Goal: Task Accomplishment & Management: Use online tool/utility

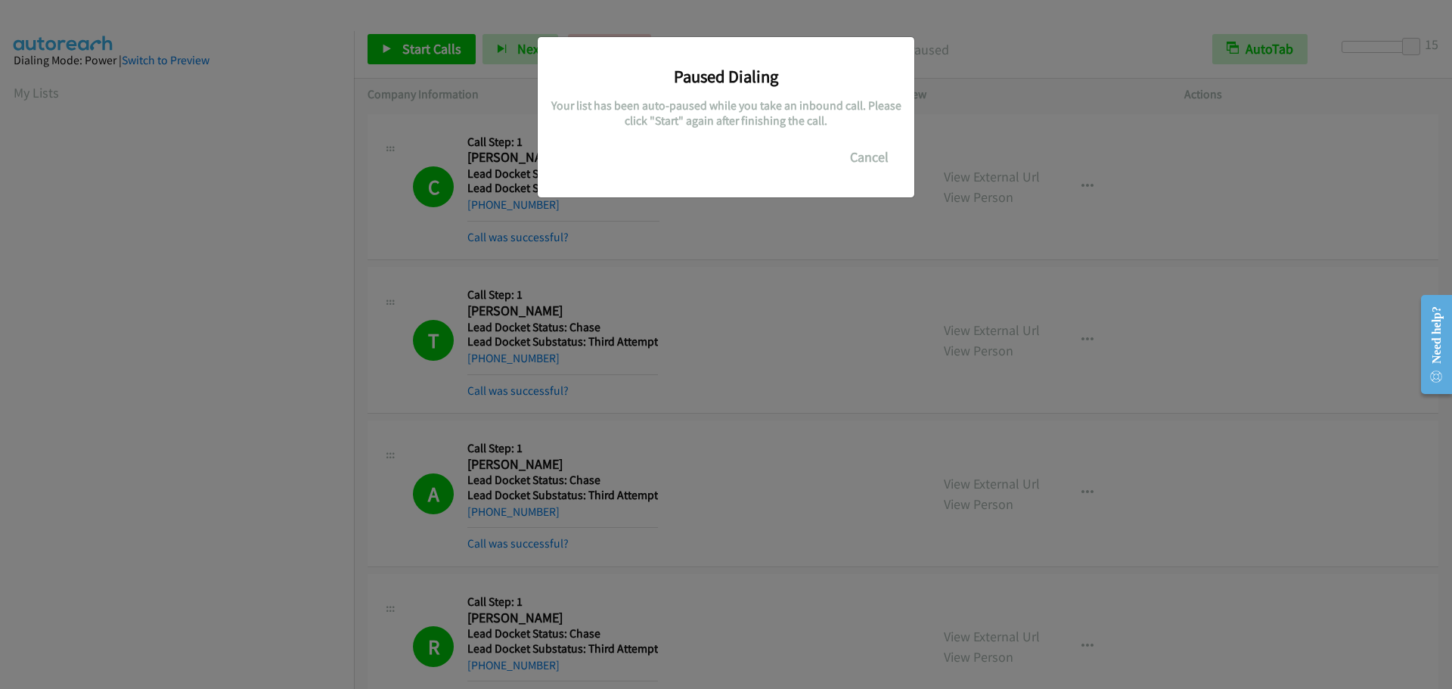
scroll to position [159, 0]
click at [885, 160] on button "Cancel" at bounding box center [869, 157] width 67 height 30
click at [863, 156] on button "Cancel" at bounding box center [869, 157] width 67 height 30
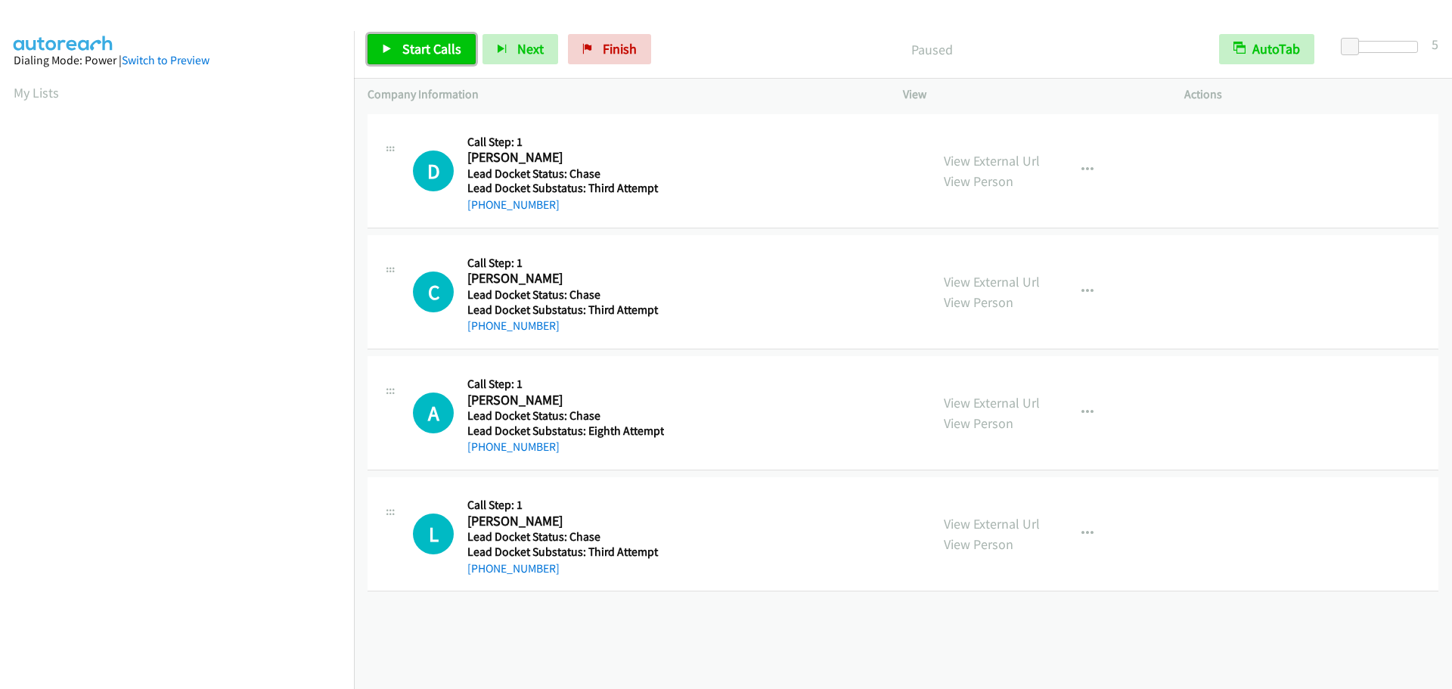
click at [417, 48] on span "Start Calls" at bounding box center [431, 48] width 59 height 17
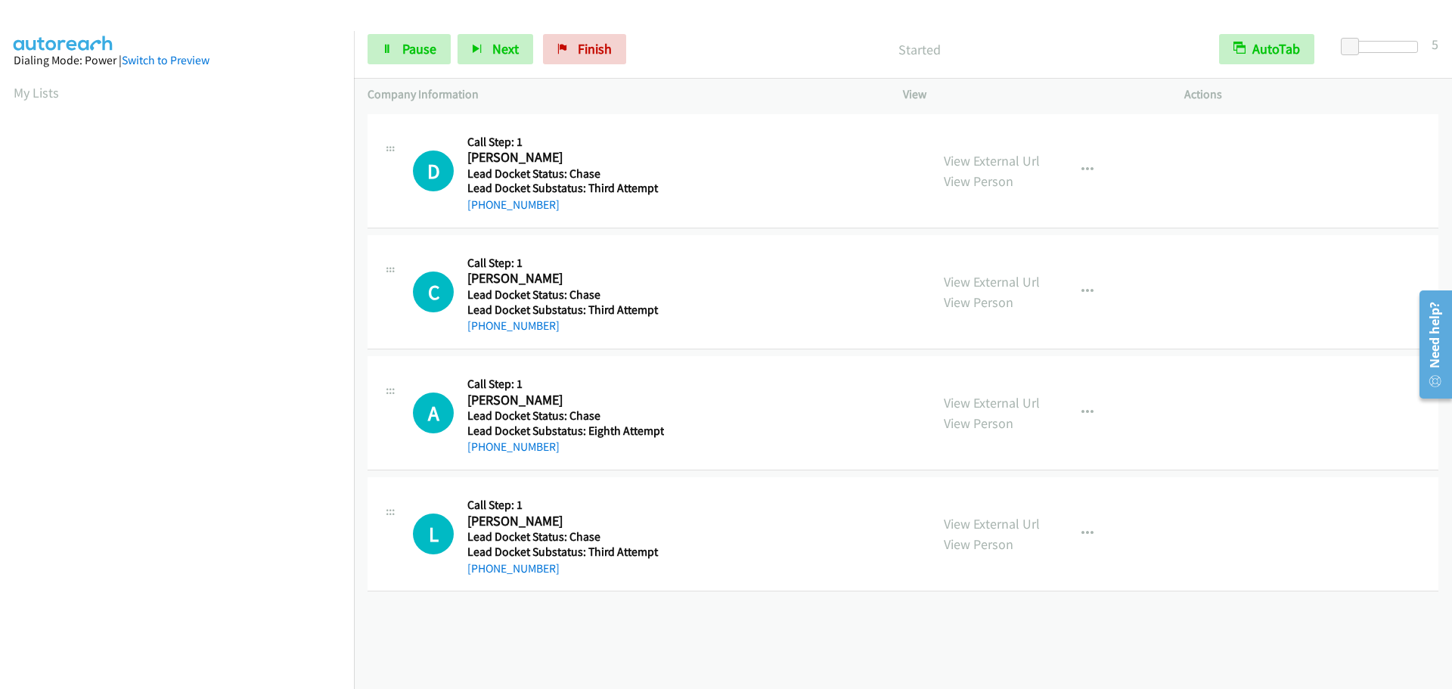
click at [1428, 52] on div at bounding box center [1383, 52] width 97 height 23
drag, startPoint x: 1421, startPoint y: 49, endPoint x: 1413, endPoint y: 50, distance: 8.4
click at [1417, 49] on div at bounding box center [1383, 52] width 97 height 23
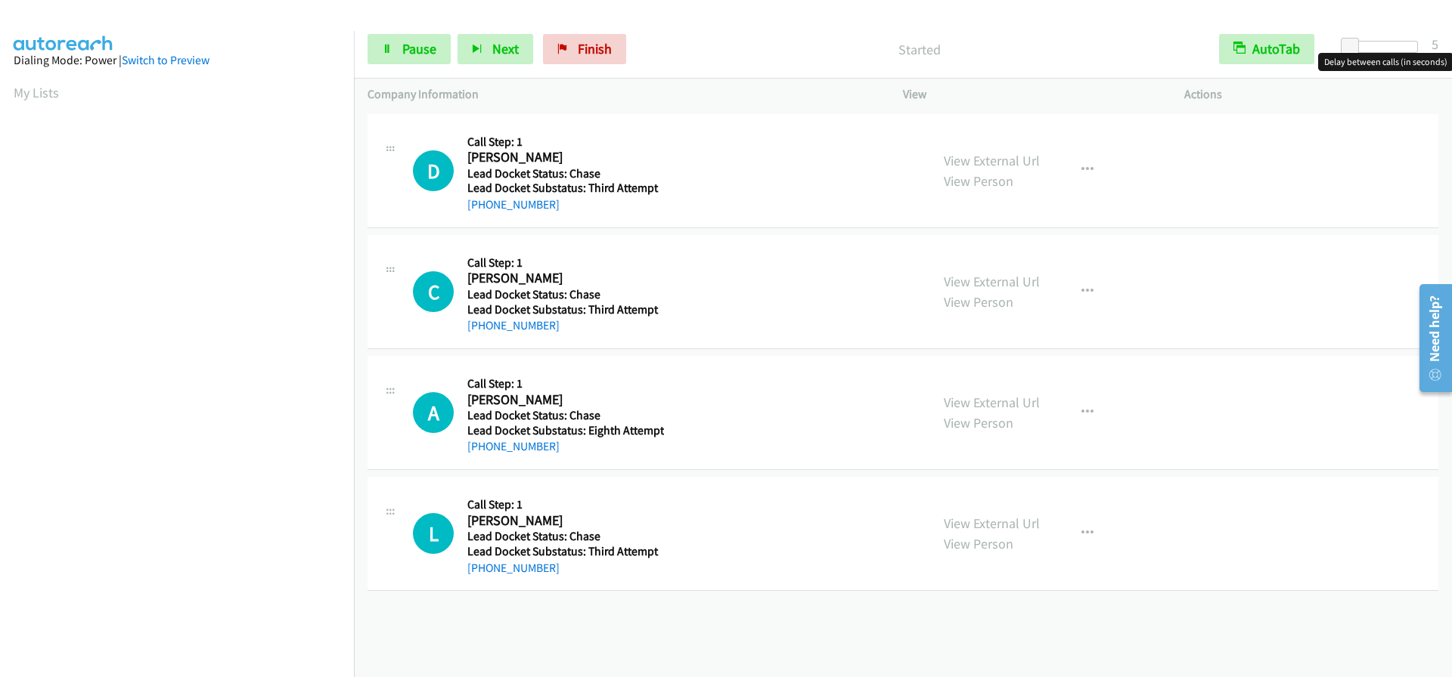
click at [1411, 50] on div at bounding box center [1383, 47] width 70 height 12
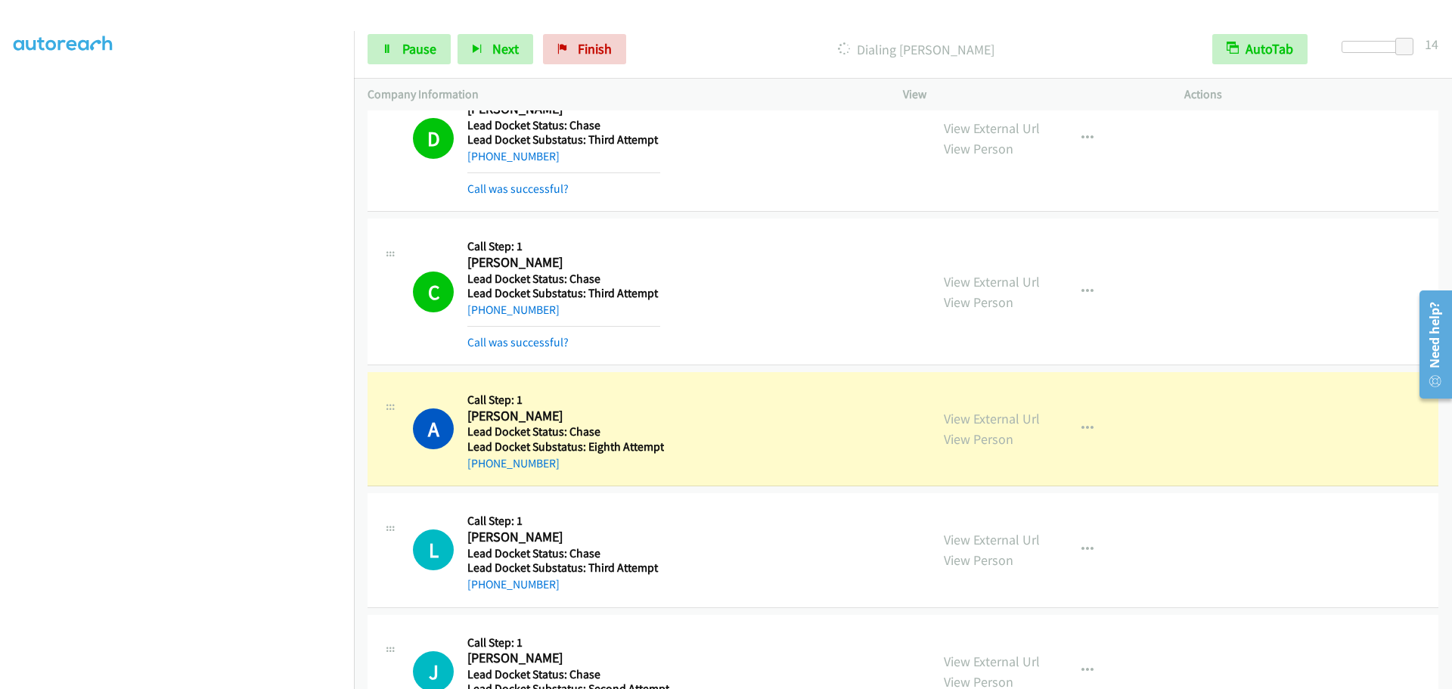
scroll to position [76, 0]
